Goal: Information Seeking & Learning: Learn about a topic

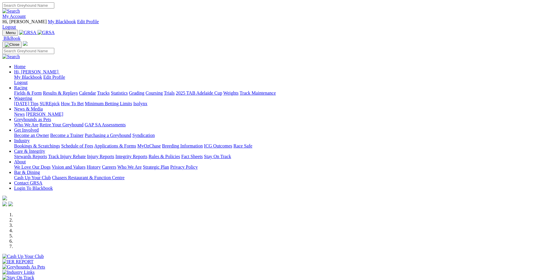
click at [78, 90] on link "Results & Replays" at bounding box center [60, 92] width 35 height 5
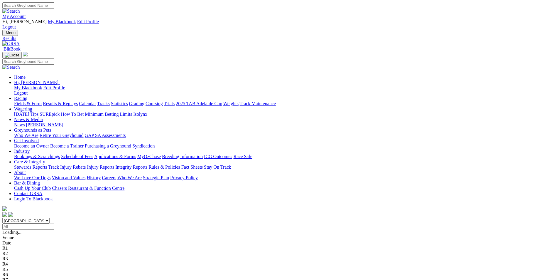
click at [10, 279] on span "R10" at bounding box center [6, 284] width 8 height 5
click at [22, 277] on span "1 2 5 7" at bounding box center [15, 279] width 13 height 5
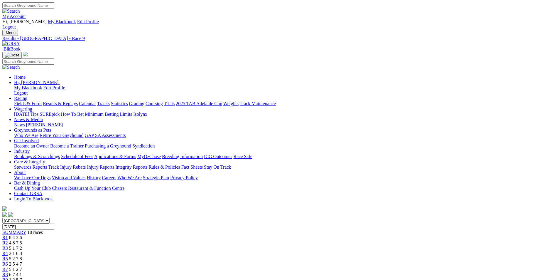
click at [22, 272] on span "6 7 4 1" at bounding box center [15, 274] width 13 height 5
click at [22, 267] on span "5 1 2 7" at bounding box center [15, 269] width 13 height 5
click at [22, 261] on span "2 5 4 7" at bounding box center [15, 263] width 13 height 5
click at [22, 256] on span "5 2 7 8" at bounding box center [15, 258] width 13 height 5
click at [22, 251] on span "2 1 6 8" at bounding box center [15, 253] width 13 height 5
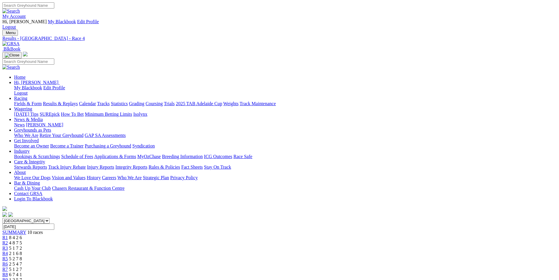
click at [22, 245] on span "5 1 7 2" at bounding box center [15, 247] width 13 height 5
click at [22, 240] on span "4 8 7 5" at bounding box center [15, 242] width 13 height 5
click at [22, 235] on span "8 4 2 6" at bounding box center [15, 237] width 13 height 5
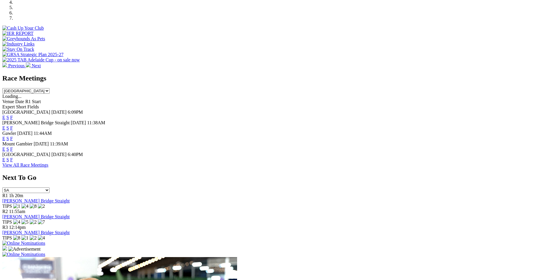
scroll to position [236, 0]
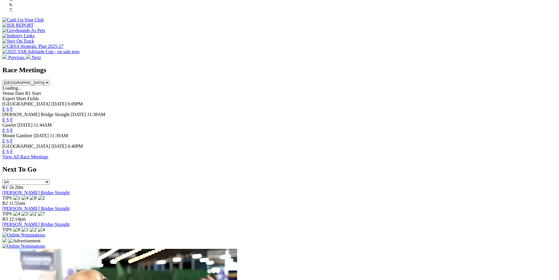
click at [13, 107] on link "F" at bounding box center [11, 109] width 3 height 5
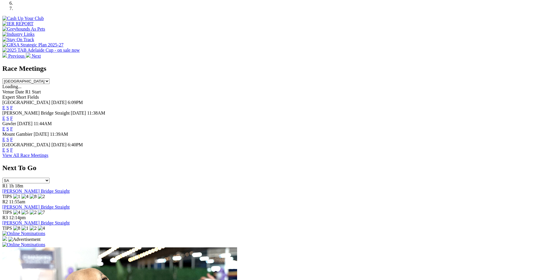
click at [13, 116] on link "F" at bounding box center [11, 118] width 3 height 5
